Goal: Task Accomplishment & Management: Use online tool/utility

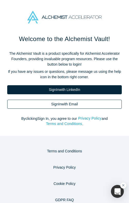
click at [67, 103] on link "Sign In with Email" at bounding box center [64, 104] width 115 height 9
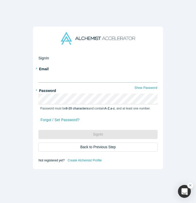
type input "[PERSON_NAME][EMAIL_ADDRESS][DOMAIN_NAME]"
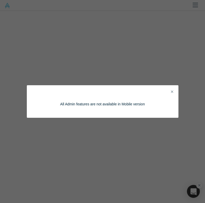
click at [129, 91] on icon "Close" at bounding box center [172, 92] width 2 height 4
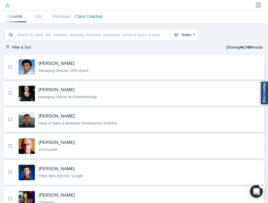
click at [8, 47] on icon "button" at bounding box center [7, 47] width 3 height 4
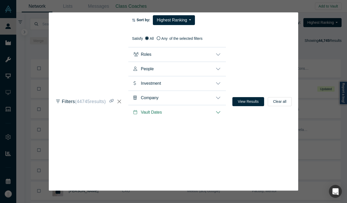
click at [129, 20] on div "Filters ( 44745 results) Sort by: Highest Ranking Recommended Highest Ranking H…" at bounding box center [173, 101] width 347 height 203
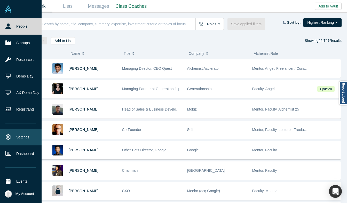
click at [19, 140] on link "Settings" at bounding box center [21, 137] width 42 height 17
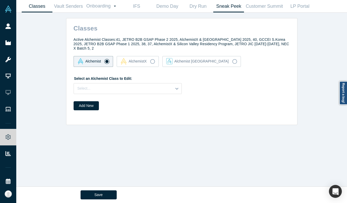
click at [129, 7] on link "Sneak Peek" at bounding box center [228, 6] width 31 height 12
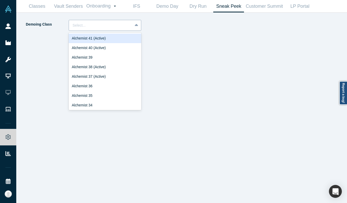
click at [114, 27] on div at bounding box center [101, 25] width 56 height 6
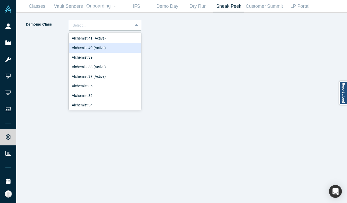
click at [110, 44] on div "Alchemist 40 (Active)" at bounding box center [105, 48] width 73 height 10
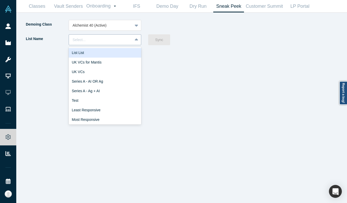
click at [110, 39] on div at bounding box center [101, 40] width 56 height 6
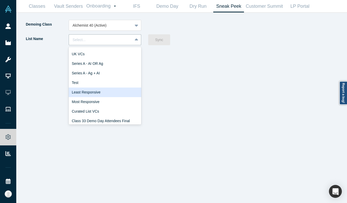
scroll to position [30, 0]
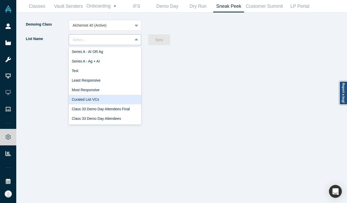
click at [112, 100] on div "Curated List VCs" at bounding box center [105, 100] width 73 height 10
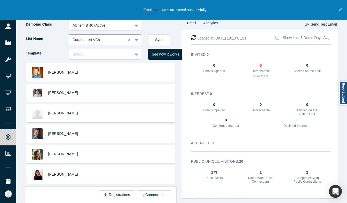
click at [115, 41] on div at bounding box center [98, 40] width 50 height 6
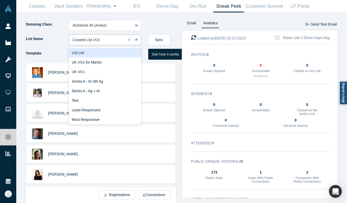
click at [105, 54] on div "List List" at bounding box center [105, 53] width 73 height 10
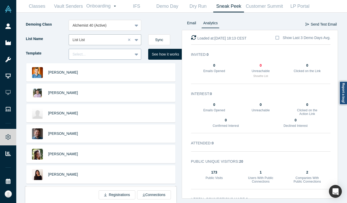
click at [99, 53] on div "Select..." at bounding box center [101, 54] width 56 height 5
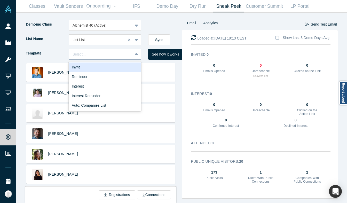
click at [99, 53] on div "Select..." at bounding box center [101, 54] width 56 height 5
